Goal: Subscribe to service/newsletter

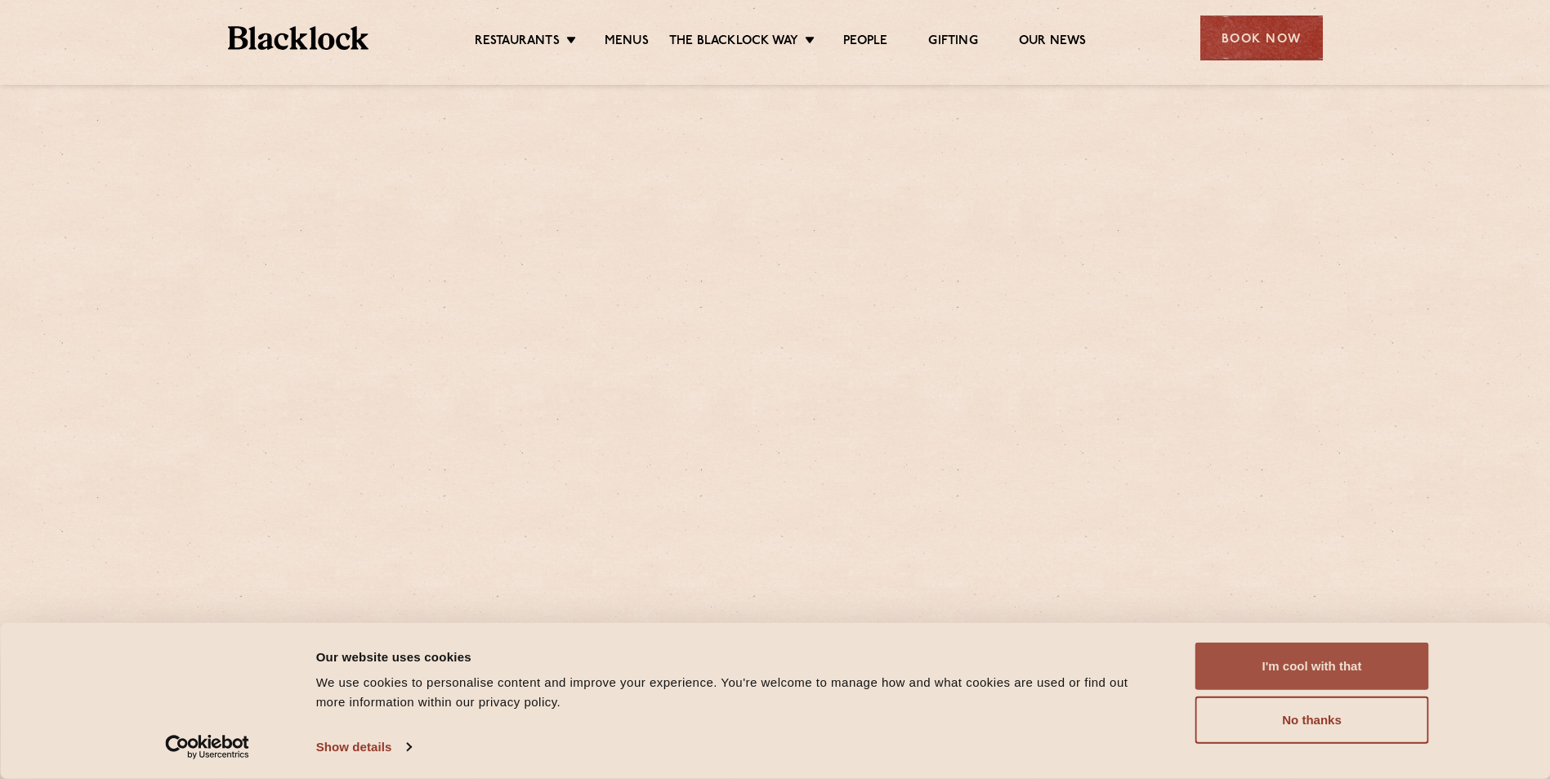
click at [1350, 671] on button "I'm cool with that" at bounding box center [1312, 666] width 234 height 47
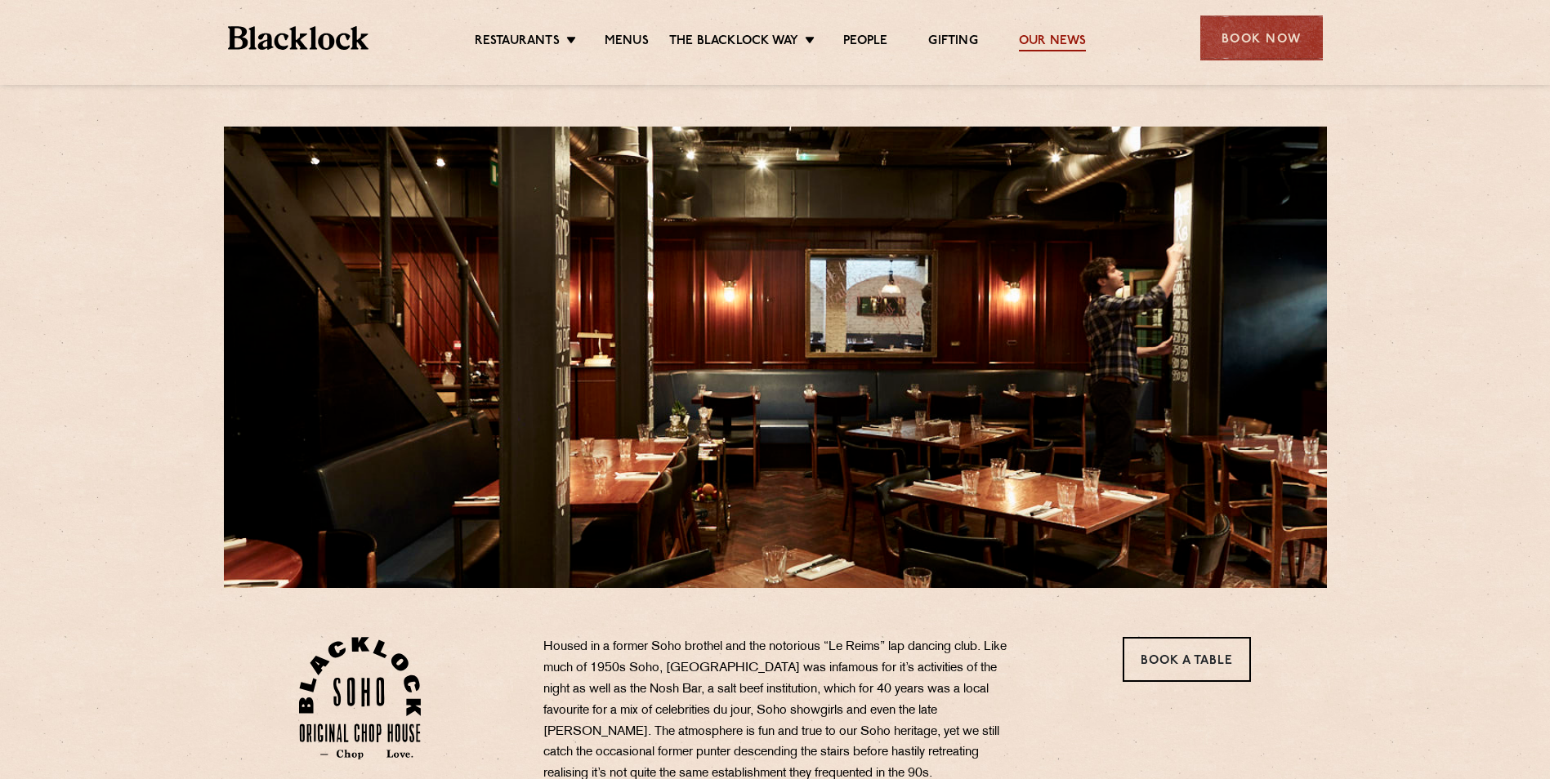
click at [1050, 34] on link "Our News" at bounding box center [1053, 42] width 68 height 18
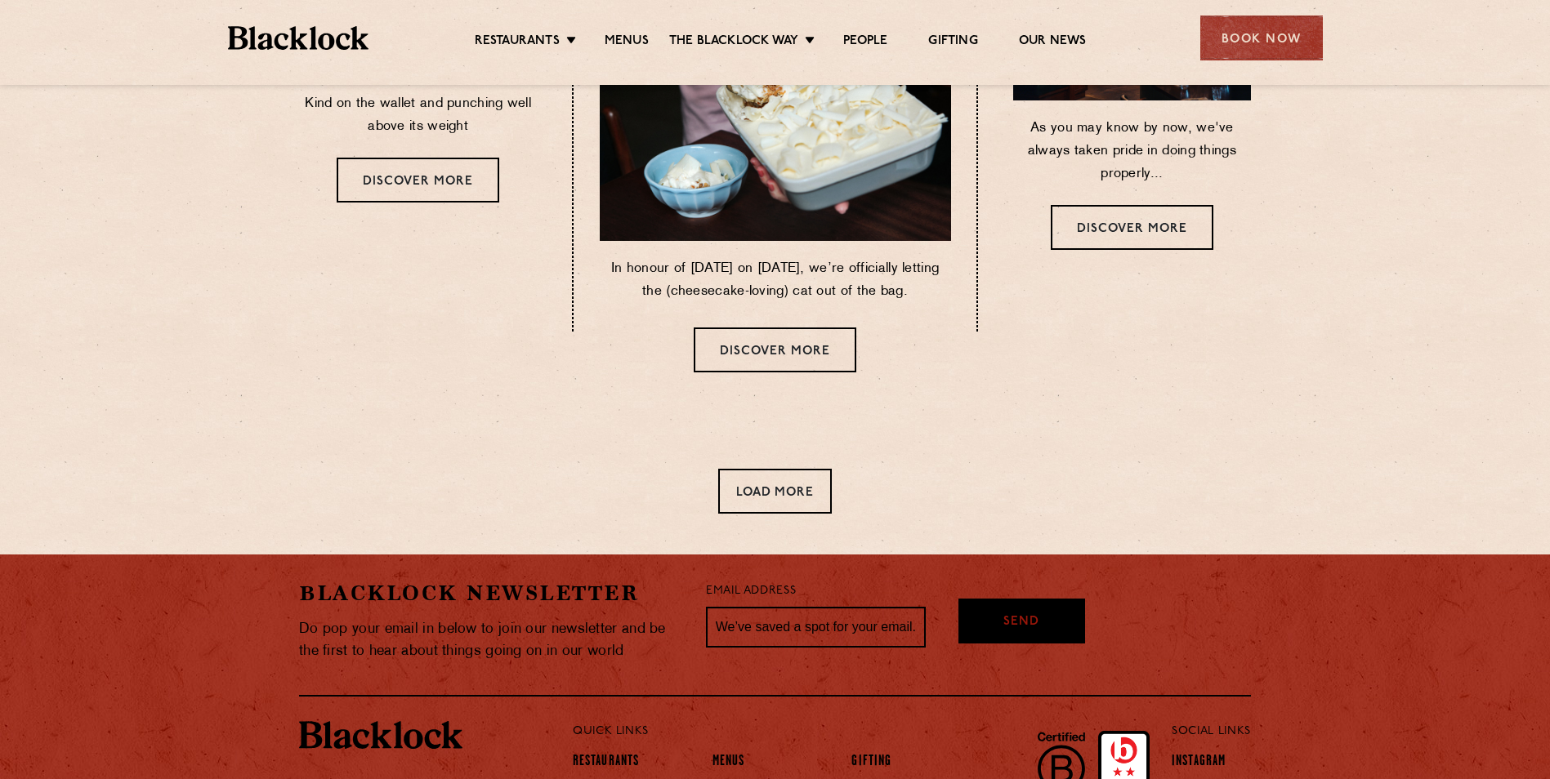
scroll to position [1020, 0]
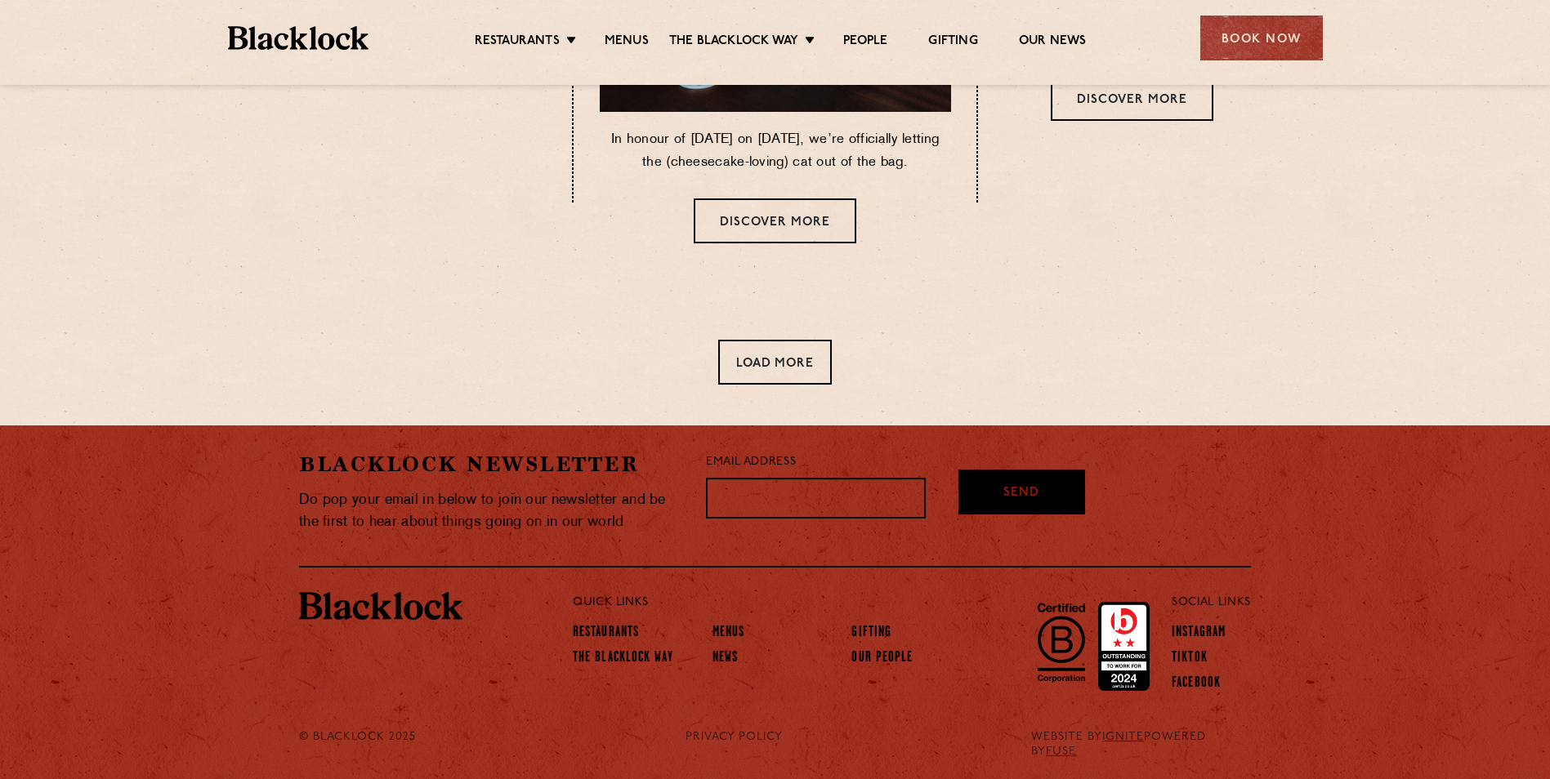
click at [778, 497] on input "text" at bounding box center [816, 498] width 220 height 41
type input "maxcbee@hotmail.com"
click at [1036, 476] on span "Send" at bounding box center [1021, 466] width 36 height 19
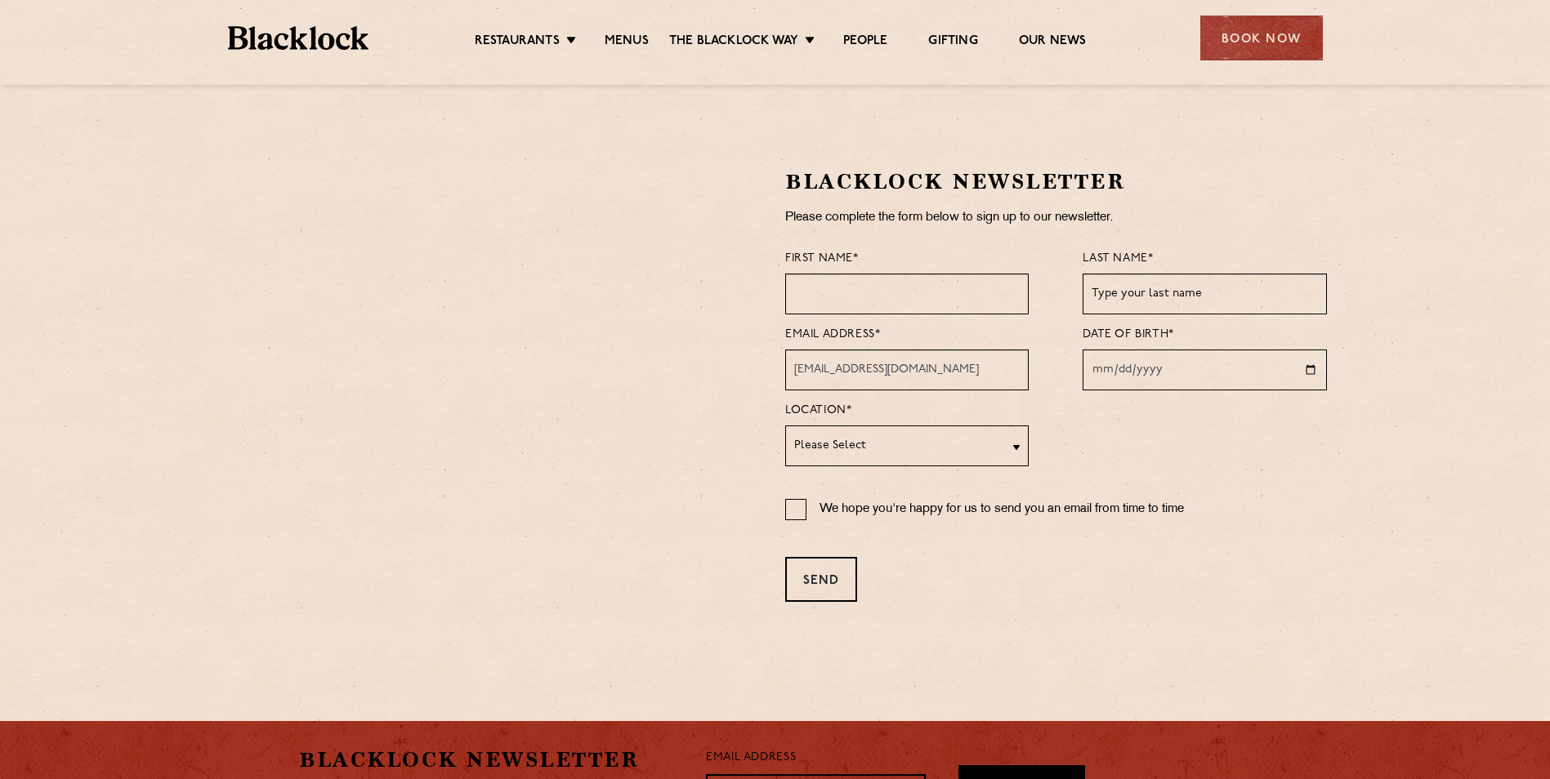
click at [938, 283] on input "text" at bounding box center [906, 294] width 243 height 41
type input "Maxine"
type input "Butler"
click at [1171, 372] on input "date" at bounding box center [1203, 370] width 243 height 41
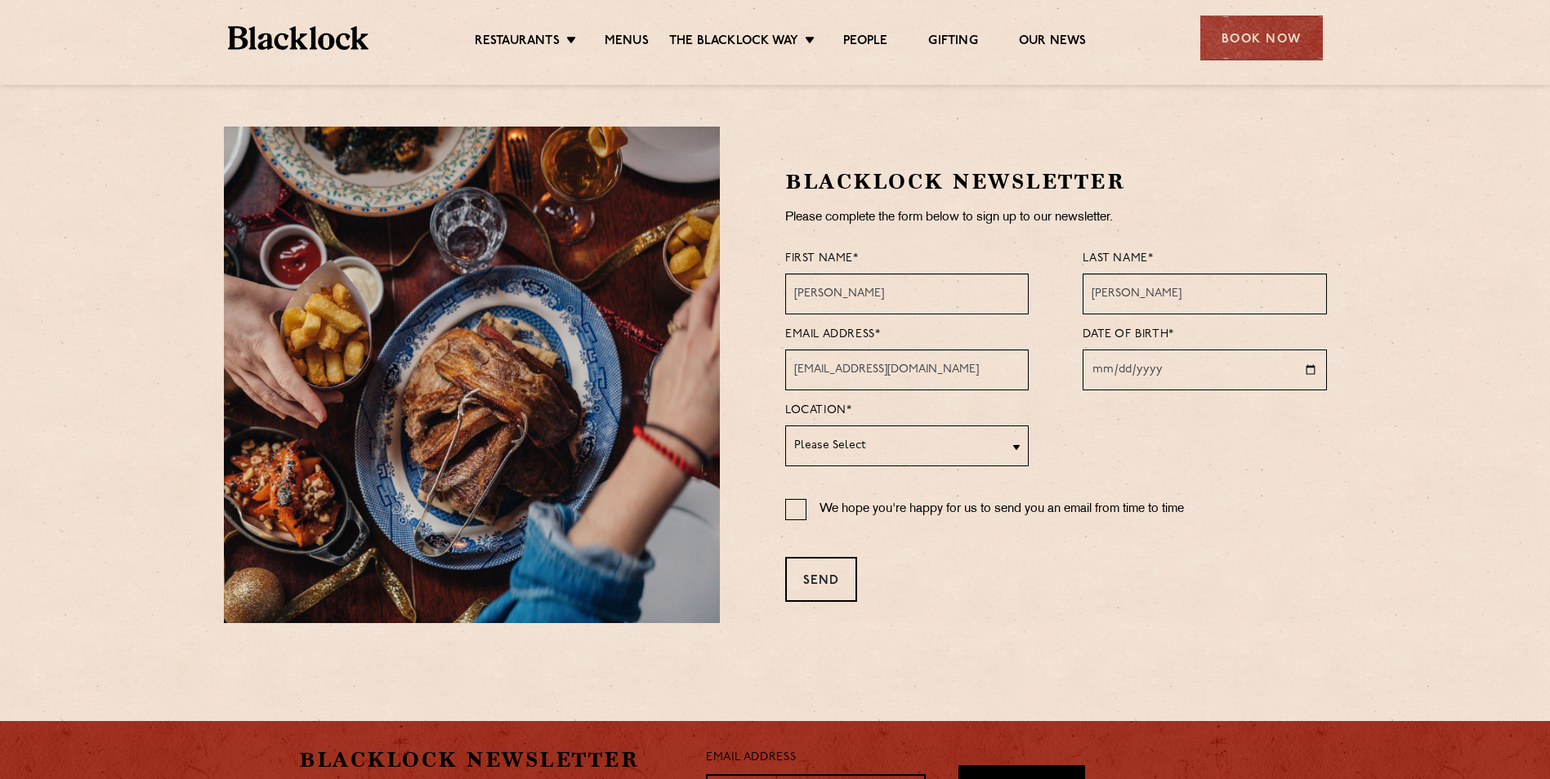
click at [1314, 371] on input "date" at bounding box center [1203, 370] width 243 height 41
click at [1311, 369] on input "2025-08-02" at bounding box center [1203, 370] width 243 height 41
click at [1147, 371] on input "2025-05-02" at bounding box center [1203, 370] width 243 height 41
click at [1106, 370] on input "2025-05-02" at bounding box center [1203, 370] width 243 height 41
click at [1308, 370] on input "2025-05-02" at bounding box center [1203, 370] width 243 height 41
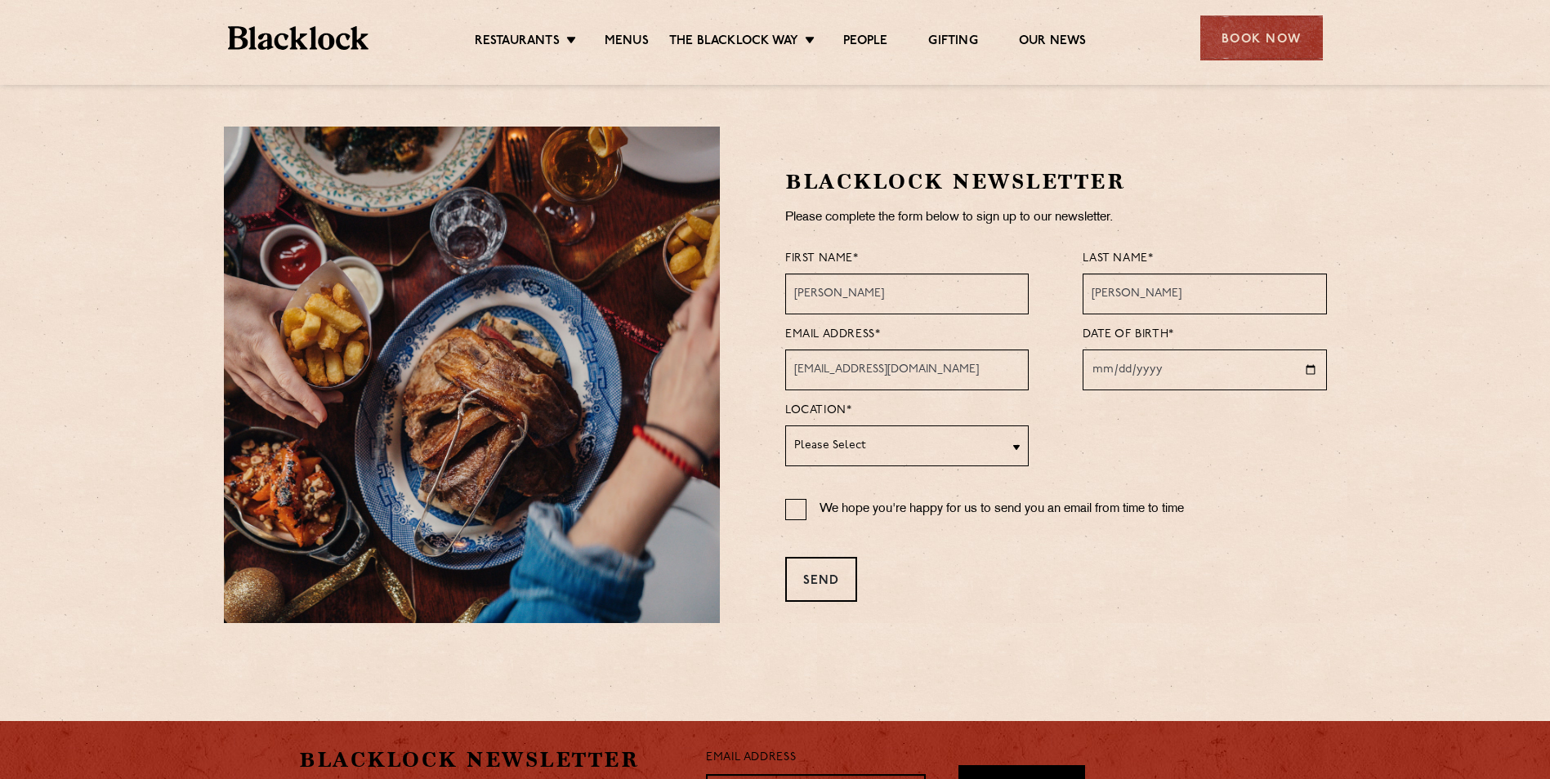
click at [1161, 369] on input "2025-05-02" at bounding box center [1203, 370] width 243 height 41
click at [1143, 370] on input "2025-05-02" at bounding box center [1203, 370] width 243 height 41
type input "1969-05-02"
click at [1100, 373] on input "1969-05-02" at bounding box center [1203, 370] width 243 height 41
type input "1969-05-04"
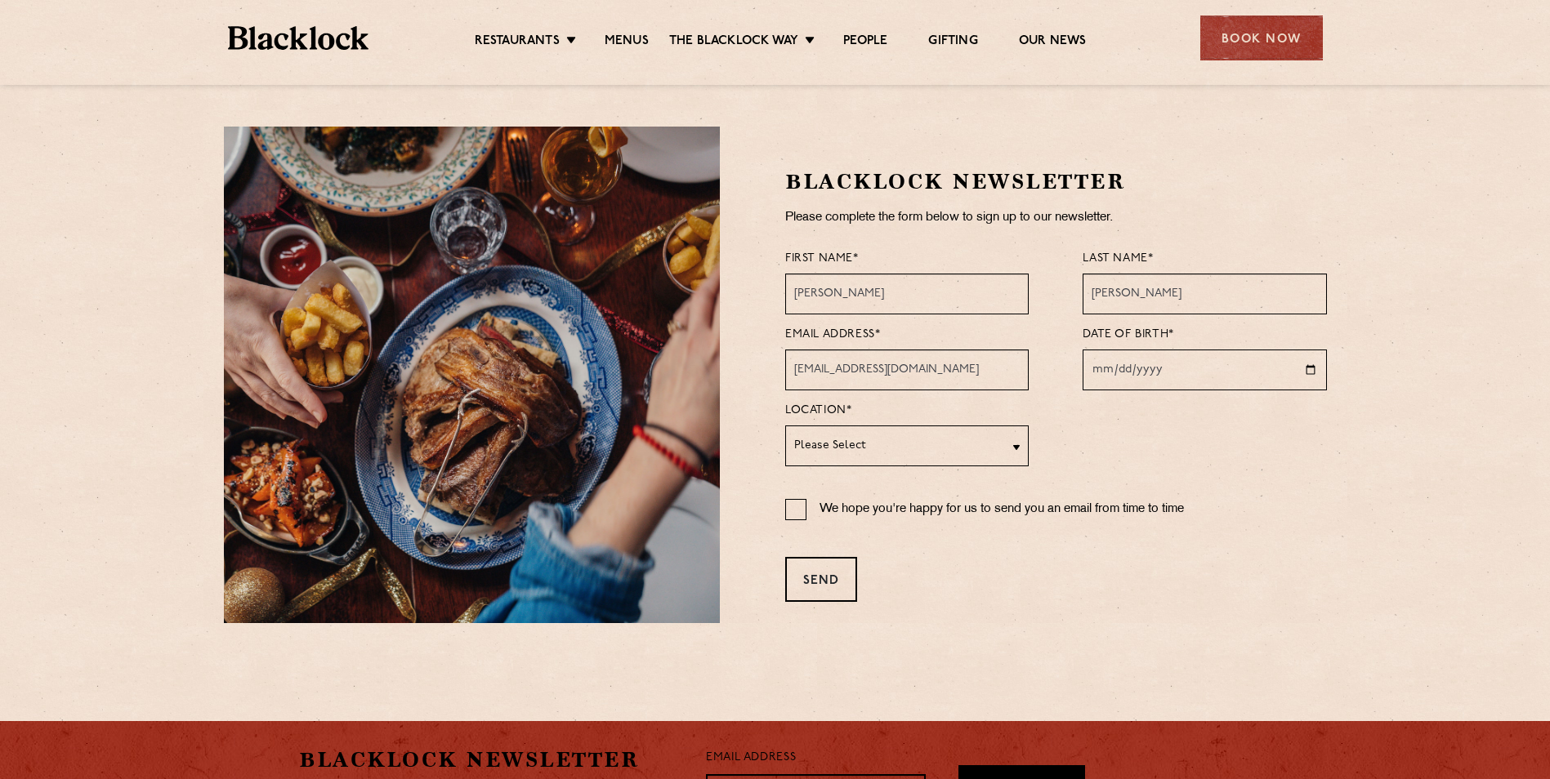
type input "1969-08-04"
click at [909, 457] on select "Please Select Soho City Shoreditch Covent Garden Canary Wharf Manchester Birmin…" at bounding box center [906, 446] width 243 height 41
select select "[GEOGRAPHIC_DATA]"
click at [785, 426] on select "Please Select Soho City Shoreditch Covent Garden Canary Wharf Manchester Birmin…" at bounding box center [906, 446] width 243 height 41
click at [793, 511] on input "We hope you're happy for us to send you an email from time to time" at bounding box center [795, 509] width 21 height 21
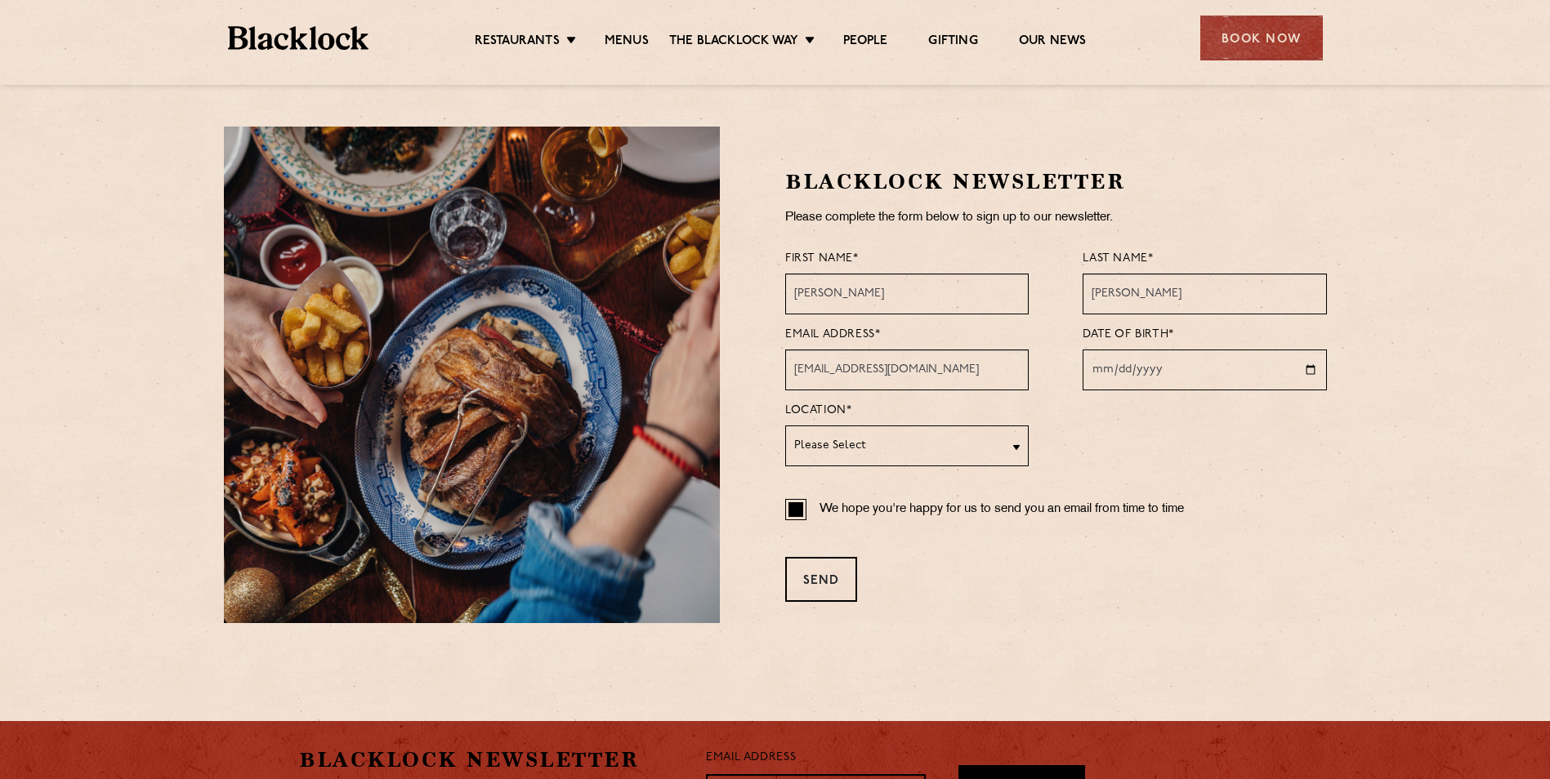
click at [799, 516] on input "We hope you're happy for us to send you an email from time to time" at bounding box center [795, 509] width 21 height 21
checkbox input "true"
click at [839, 586] on div "Send" at bounding box center [821, 579] width 72 height 45
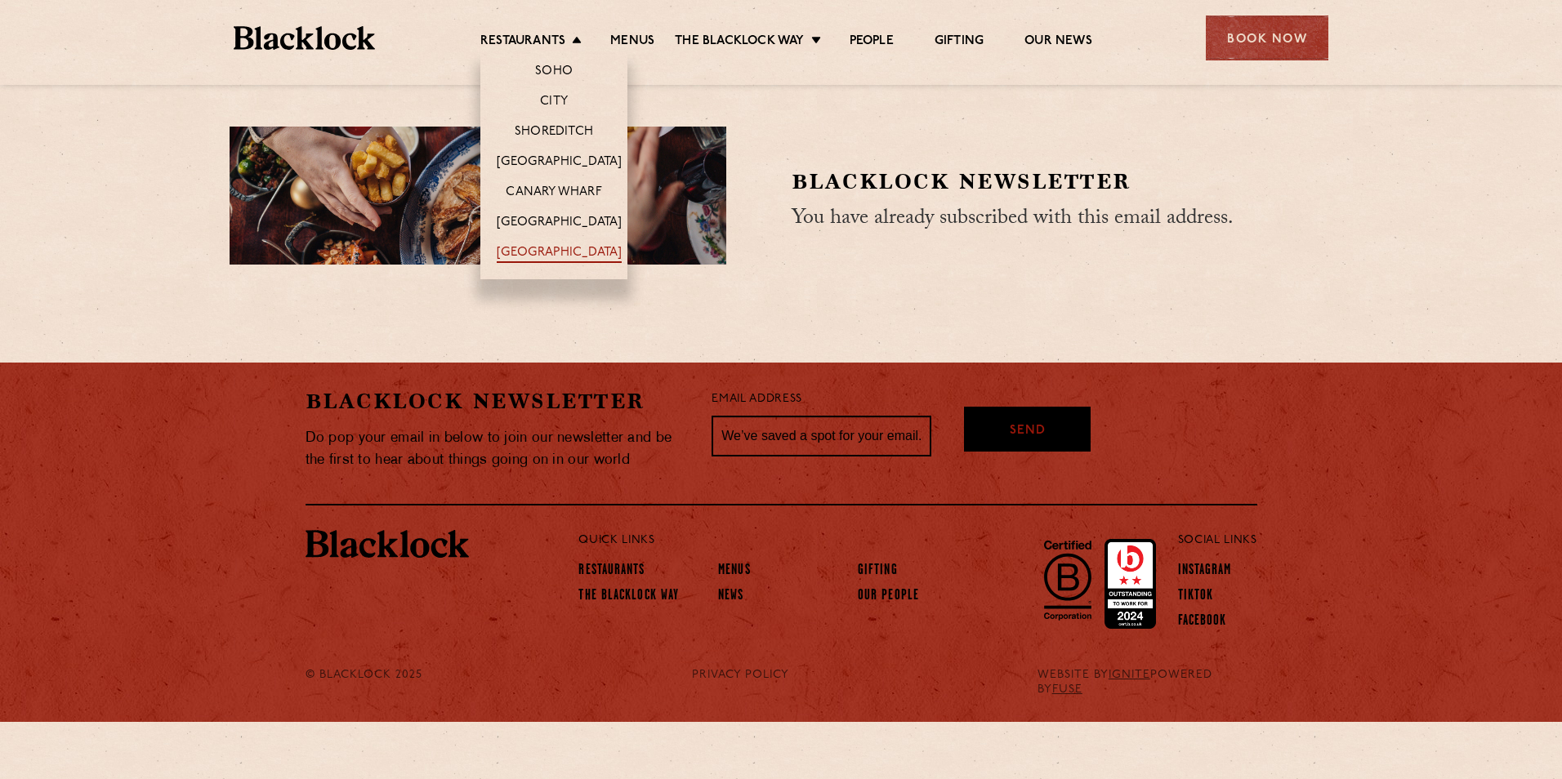
click at [564, 256] on link "[GEOGRAPHIC_DATA]" at bounding box center [559, 254] width 125 height 18
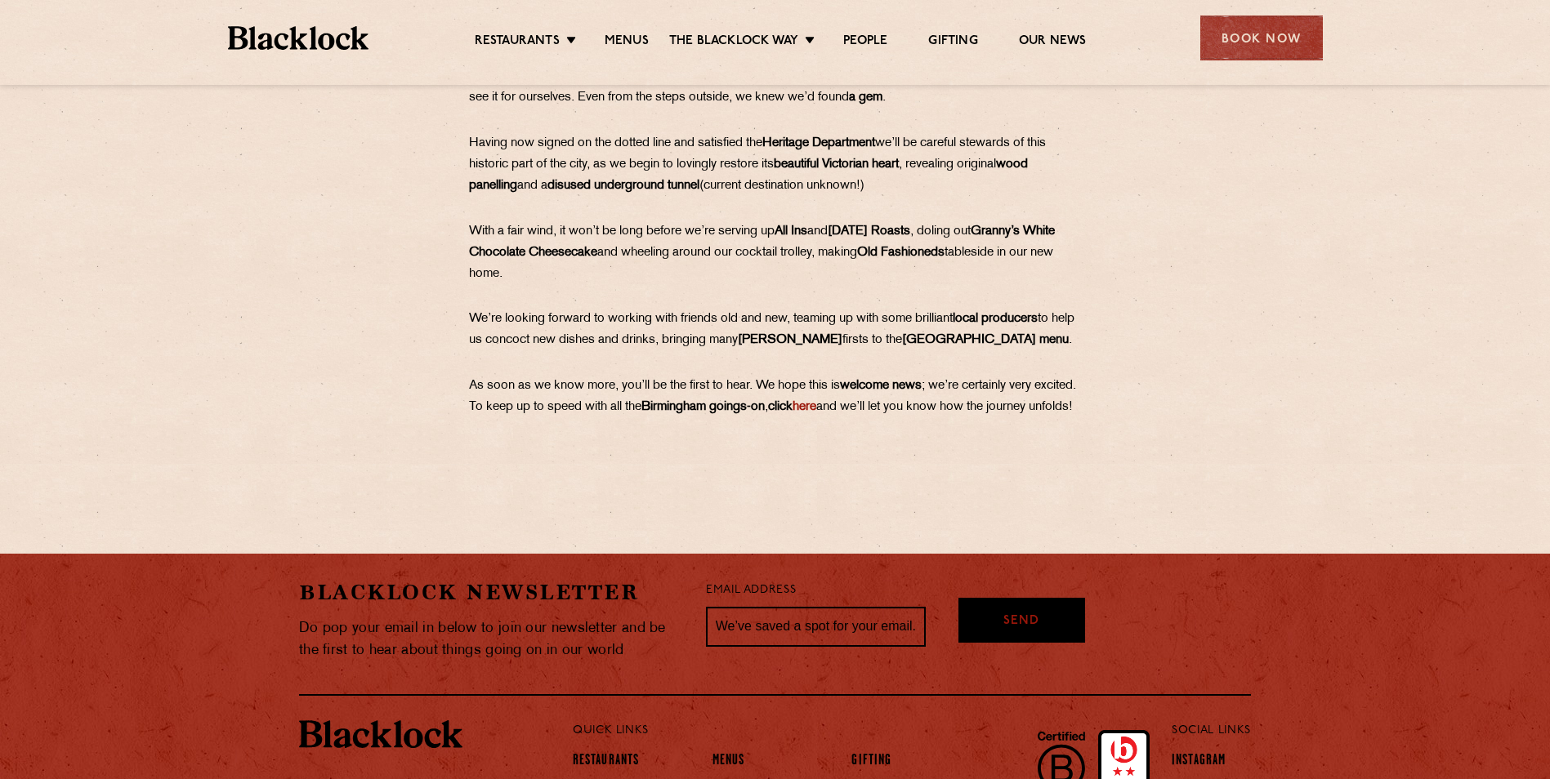
scroll to position [653, 0]
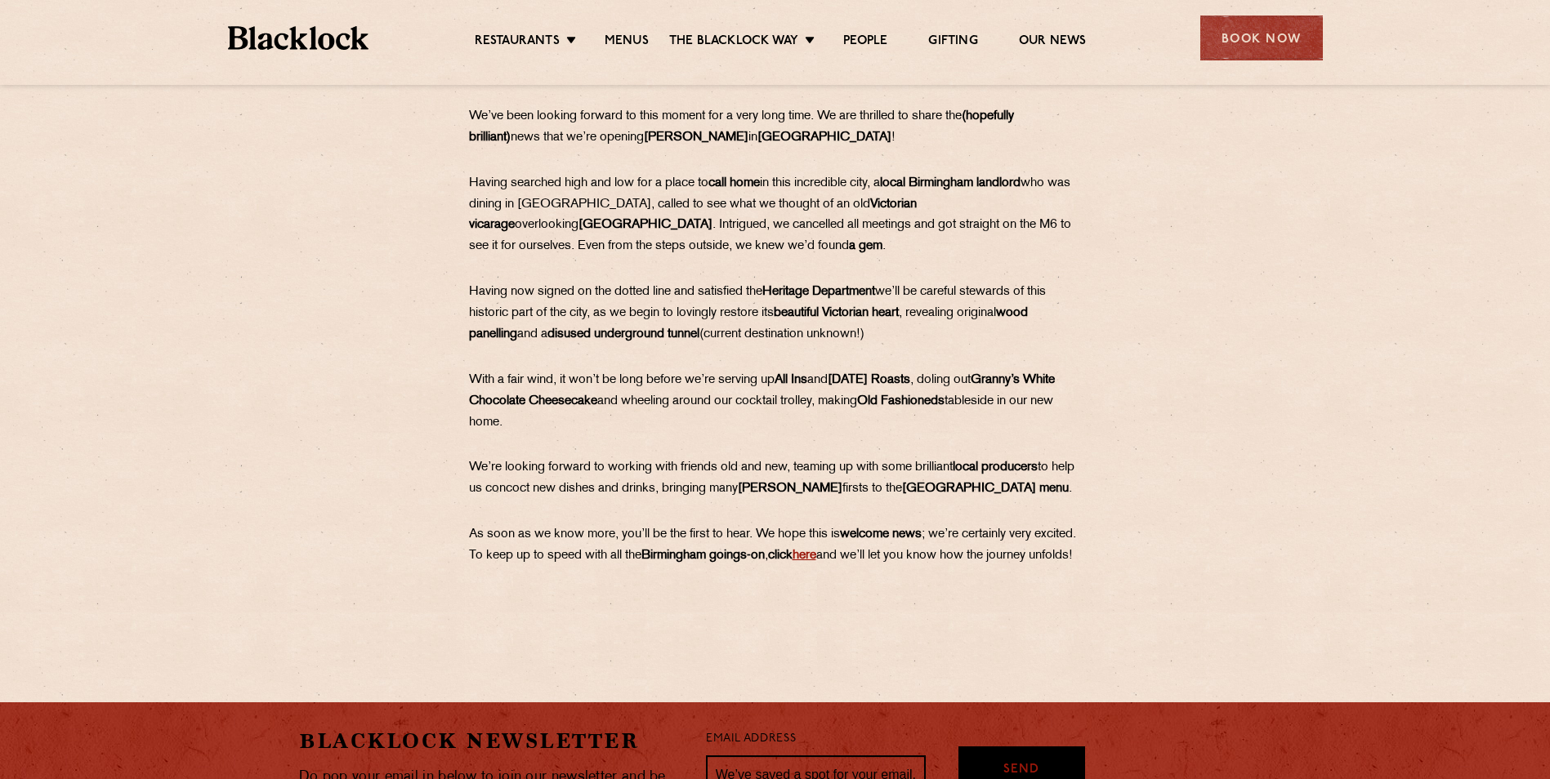
click at [816, 553] on link "here" at bounding box center [804, 556] width 24 height 12
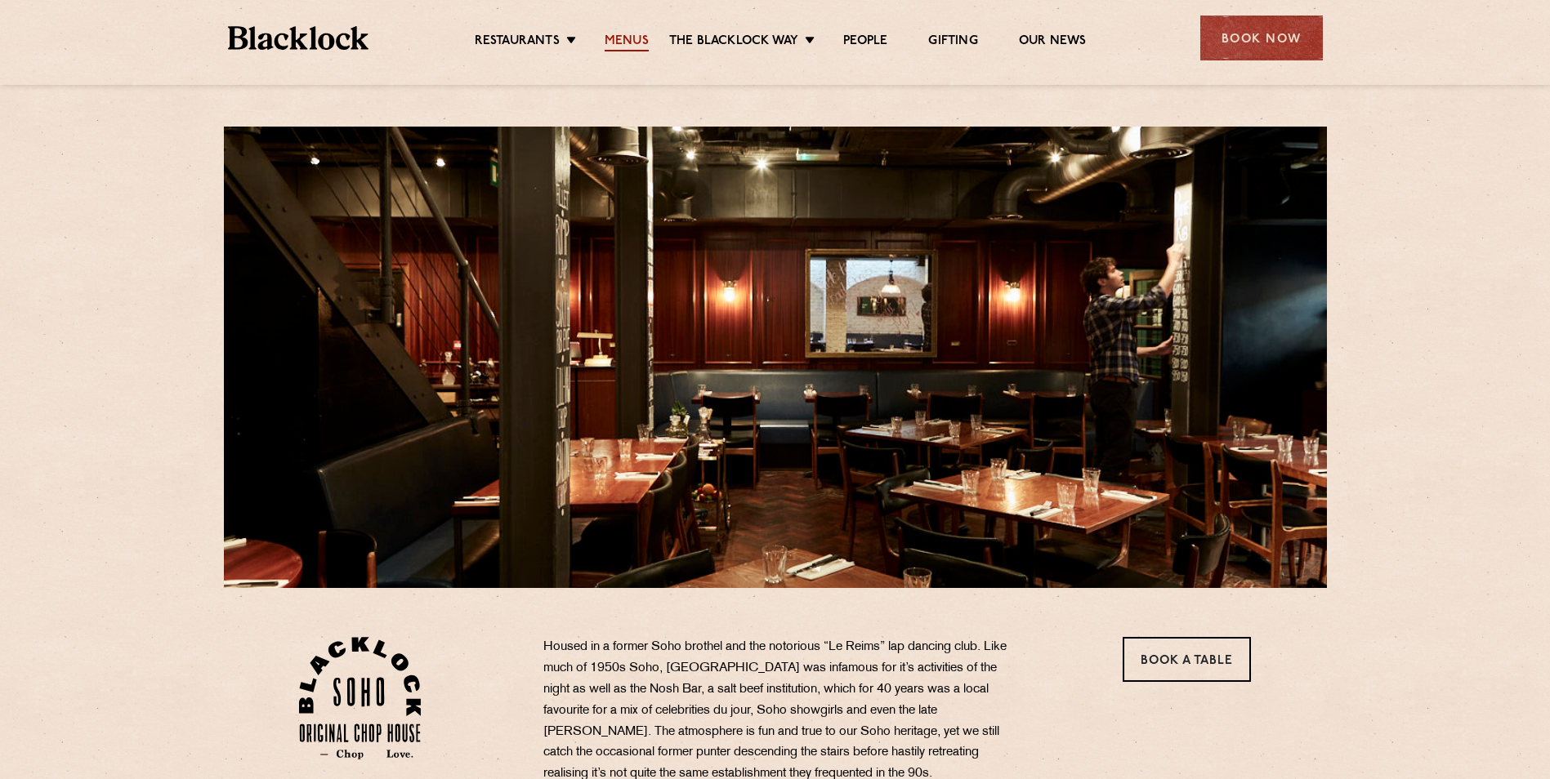
click at [629, 40] on link "Menus" at bounding box center [626, 42] width 44 height 18
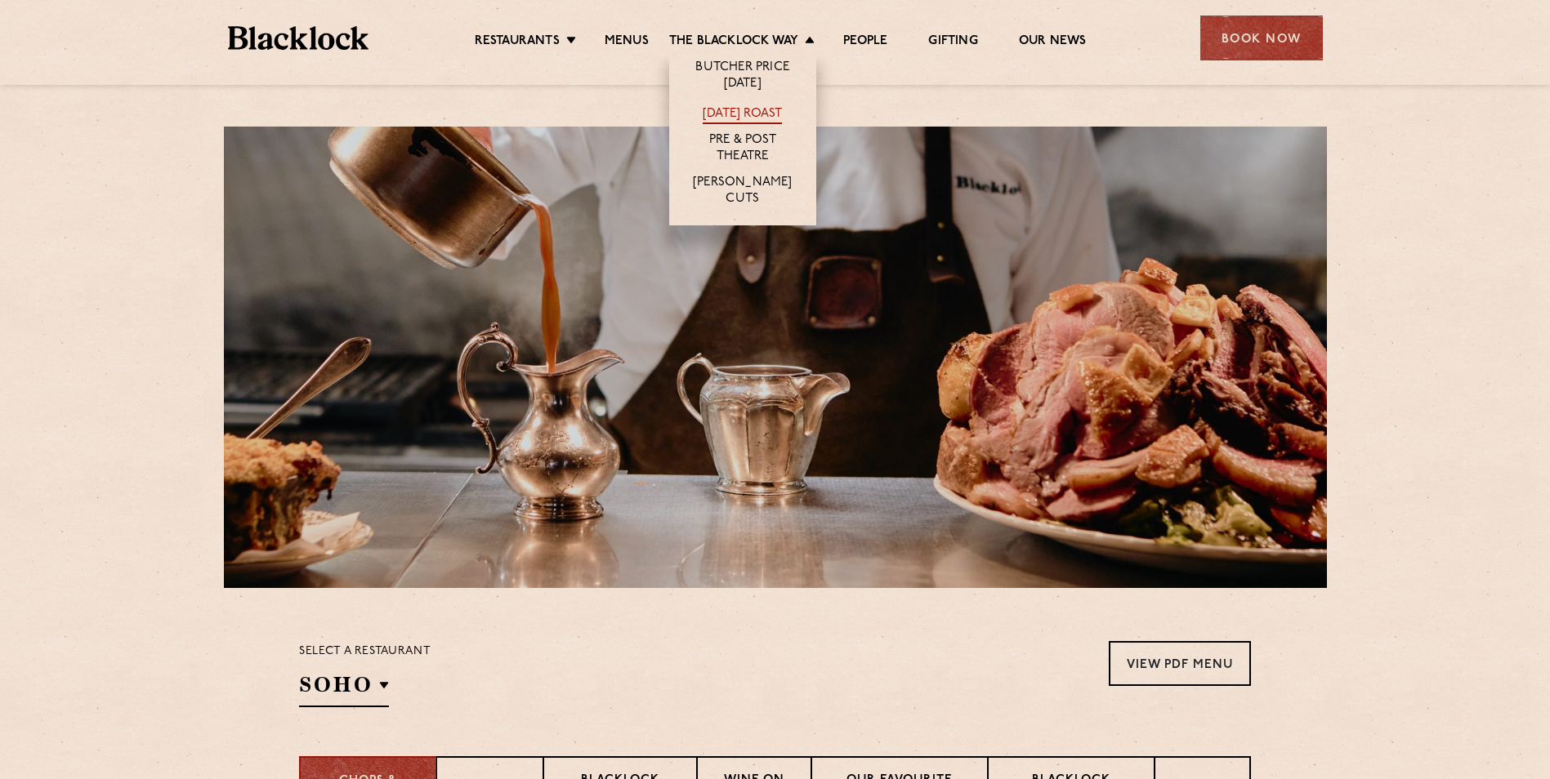
click at [766, 114] on link "[DATE] Roast" at bounding box center [742, 115] width 79 height 18
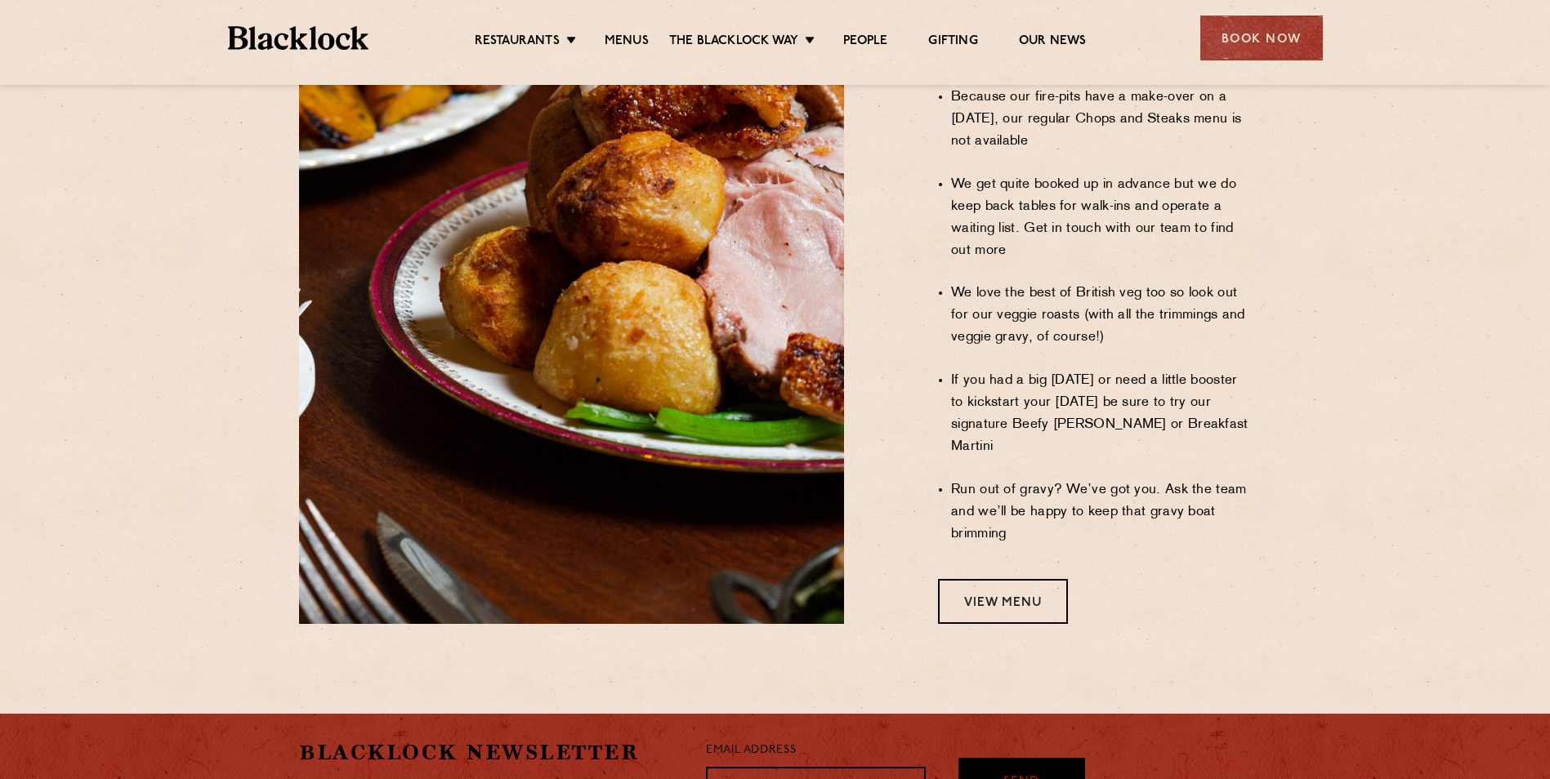
scroll to position [1307, 0]
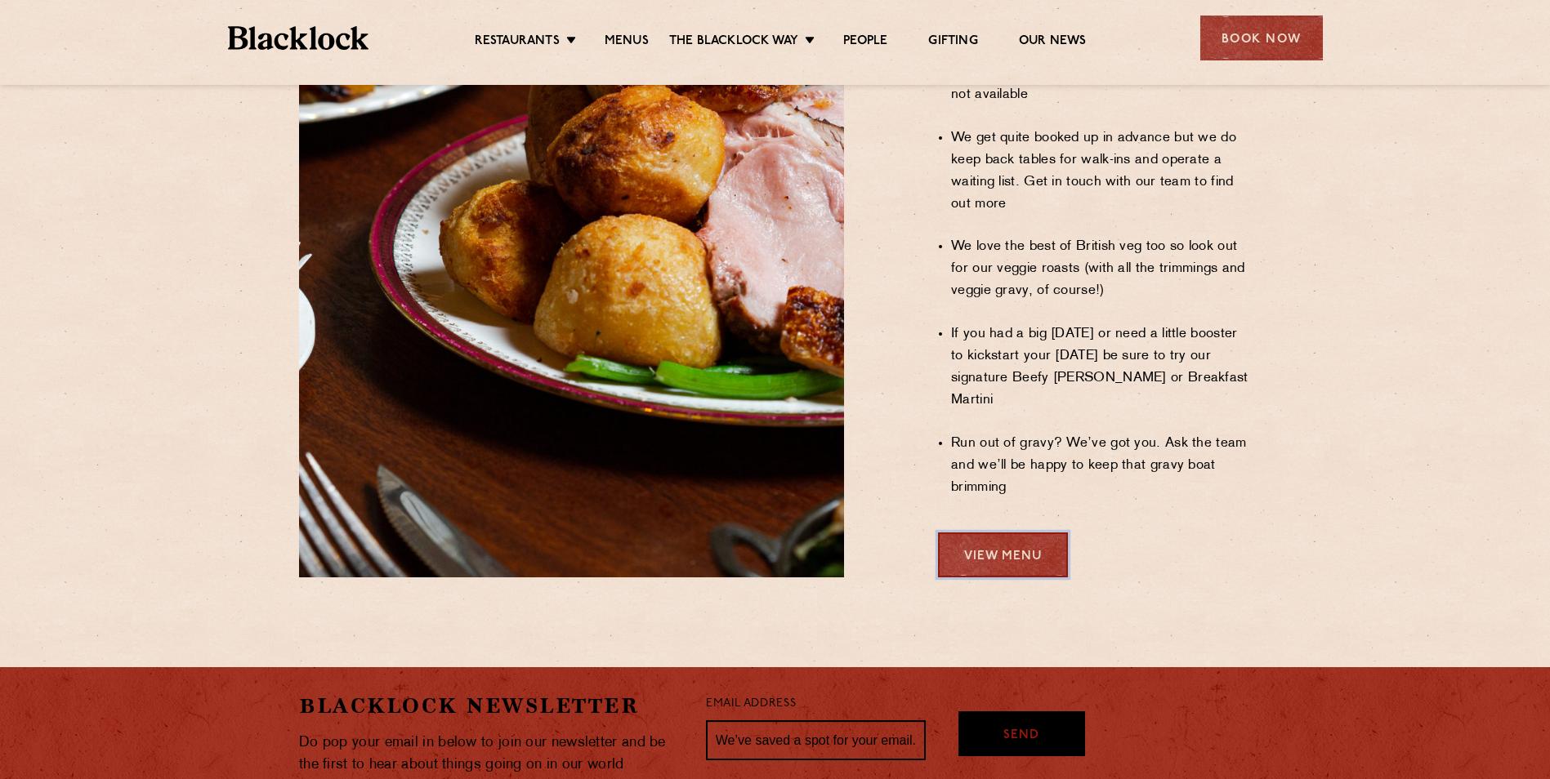
click at [1021, 533] on link "View Menu" at bounding box center [1003, 555] width 130 height 45
